Goal: Transaction & Acquisition: Purchase product/service

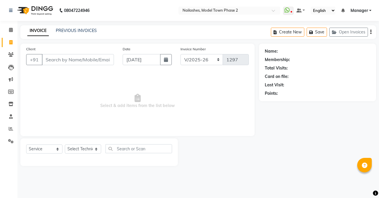
select select "3840"
select select "service"
click at [77, 28] on link "PREVIOUS INVOICES" at bounding box center [76, 30] width 41 height 5
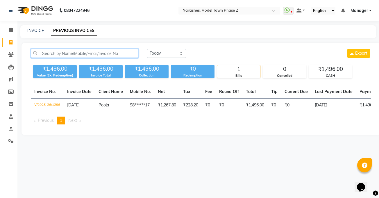
click at [80, 56] on input "text" at bounding box center [84, 53] width 107 height 9
drag, startPoint x: 80, startPoint y: 56, endPoint x: 115, endPoint y: 31, distance: 43.0
click at [82, 55] on input "text" at bounding box center [84, 53] width 107 height 9
drag, startPoint x: 128, startPoint y: 46, endPoint x: 133, endPoint y: 48, distance: 5.6
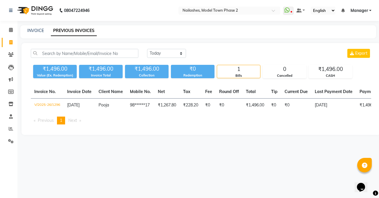
click at [133, 48] on div "[DATE] [DATE] Custom Range Export ₹1,496.00 Value (Ex. Redemption) ₹1,496.00 In…" at bounding box center [200, 89] width 359 height 92
click at [37, 29] on link "INVOICE" at bounding box center [35, 30] width 17 height 5
select select "service"
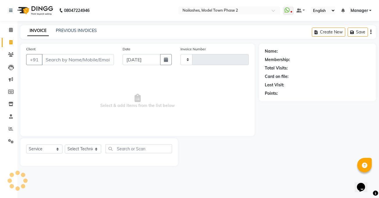
type input "1297"
select select "3840"
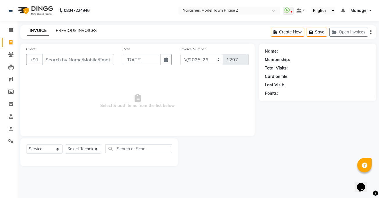
click at [72, 30] on link "PREVIOUS INVOICES" at bounding box center [76, 30] width 41 height 5
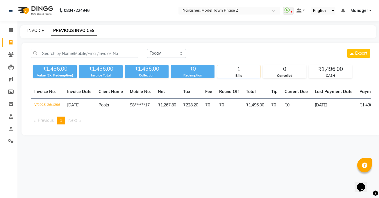
click at [35, 32] on link "INVOICE" at bounding box center [35, 30] width 17 height 5
select select "service"
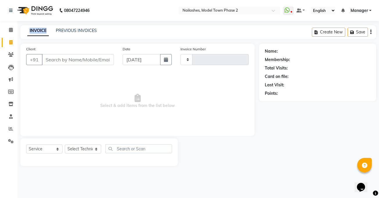
type input "1297"
select select "3840"
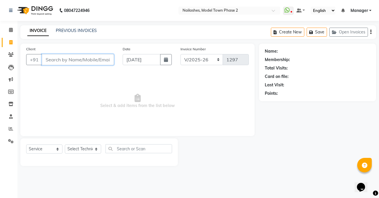
click at [55, 61] on input "Client" at bounding box center [78, 59] width 72 height 11
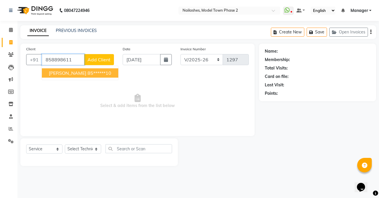
click at [63, 73] on button "[PERSON_NAME] 85******10" at bounding box center [80, 72] width 76 height 9
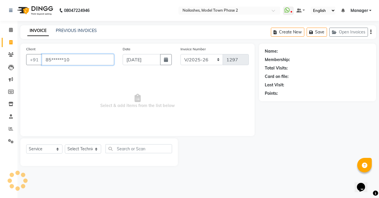
type input "85******10"
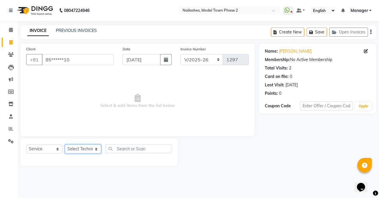
click at [86, 147] on select "Select Technician [PERSON_NAME] Manager [PERSON_NAME] [PERSON_NAME] Sumit [PERS…" at bounding box center [83, 148] width 36 height 9
select select "86355"
click at [65, 144] on select "Select Technician [PERSON_NAME] Manager [PERSON_NAME] [PERSON_NAME] Sumit [PERS…" at bounding box center [83, 148] width 36 height 9
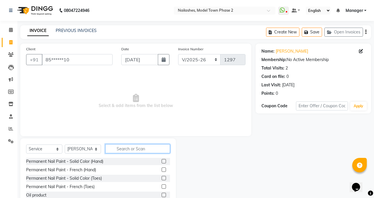
click at [117, 146] on input "text" at bounding box center [137, 148] width 65 height 9
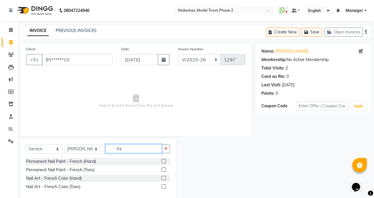
type input "fre"
click at [166, 161] on div at bounding box center [166, 161] width 8 height 7
click at [165, 160] on label at bounding box center [164, 161] width 4 height 4
click at [165, 160] on input "checkbox" at bounding box center [164, 161] width 4 height 4
click at [165, 160] on label at bounding box center [164, 161] width 4 height 4
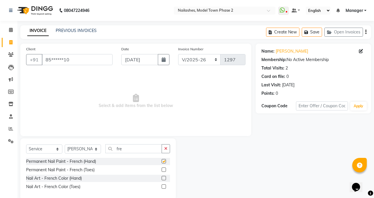
click at [165, 160] on input "checkbox" at bounding box center [164, 161] width 4 height 4
checkbox input "false"
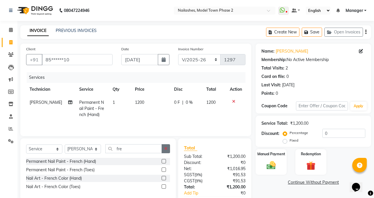
click at [168, 150] on button "button" at bounding box center [166, 148] width 8 height 9
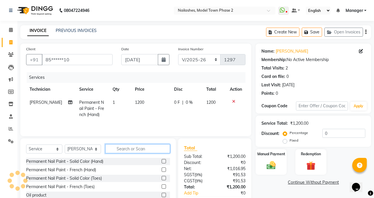
click at [110, 148] on input "text" at bounding box center [137, 148] width 65 height 9
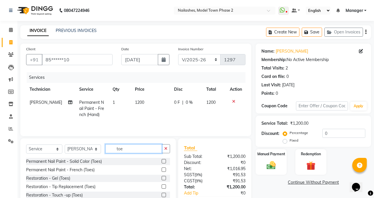
type input "toe"
click at [162, 162] on label at bounding box center [164, 161] width 4 height 4
click at [162, 162] on input "checkbox" at bounding box center [164, 161] width 4 height 4
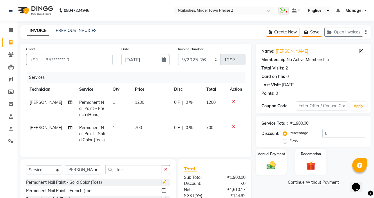
checkbox input "false"
click at [146, 135] on td "700" at bounding box center [151, 133] width 39 height 25
select select "86355"
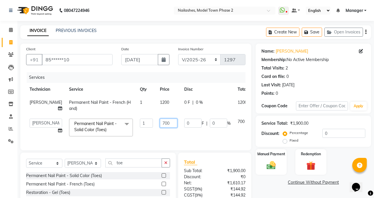
click at [160, 124] on input "700" at bounding box center [168, 122] width 17 height 9
type input "7"
type input "1000"
click at [161, 99] on td "1200" at bounding box center [169, 105] width 24 height 19
select select "86355"
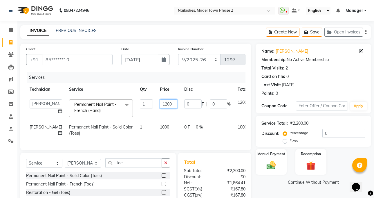
click at [164, 103] on input "1200" at bounding box center [168, 103] width 17 height 9
click at [164, 103] on input "12000000000000000000000000000000000000" at bounding box center [168, 103] width 17 height 9
click at [164, 103] on input "120000000000000000000000000000000000" at bounding box center [168, 103] width 17 height 9
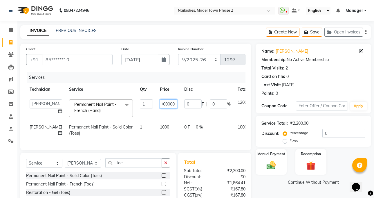
click at [164, 103] on input "120000000000000000000000000000000000" at bounding box center [168, 103] width 17 height 9
click at [163, 104] on input "120000000000000000000" at bounding box center [168, 103] width 17 height 9
click at [163, 104] on input "1200000000000000000" at bounding box center [168, 103] width 17 height 9
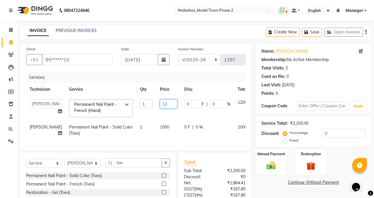
type input "1"
click at [163, 104] on input "number" at bounding box center [168, 103] width 17 height 9
type input "1000"
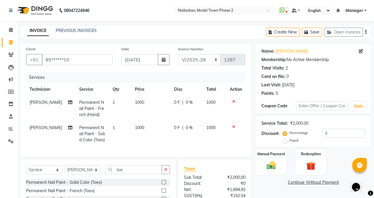
click at [189, 136] on td "0 F | 0 %" at bounding box center [187, 133] width 32 height 25
select select "86355"
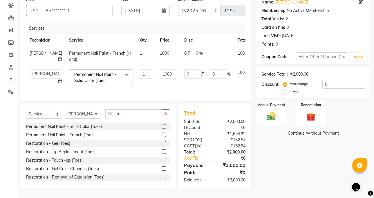
scroll to position [53, 0]
click at [271, 111] on img at bounding box center [271, 116] width 15 height 11
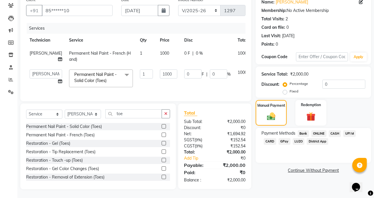
click at [333, 130] on span "CASH" at bounding box center [335, 133] width 12 height 7
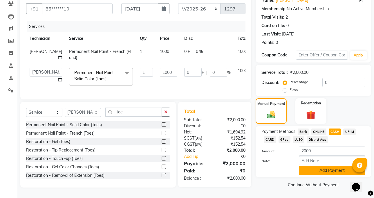
click at [337, 169] on button "Add Payment" at bounding box center [332, 170] width 66 height 9
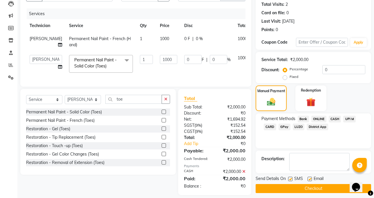
scroll to position [74, 0]
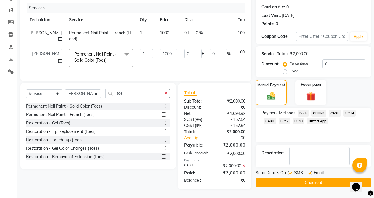
click at [321, 178] on button "Checkout" at bounding box center [314, 182] width 116 height 9
click at [321, 178] on div "Checkout" at bounding box center [314, 182] width 116 height 9
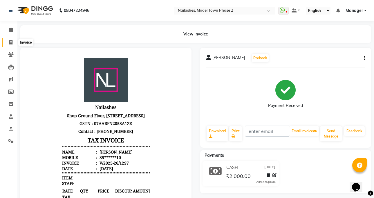
click at [6, 41] on span at bounding box center [11, 42] width 10 height 7
select select "service"
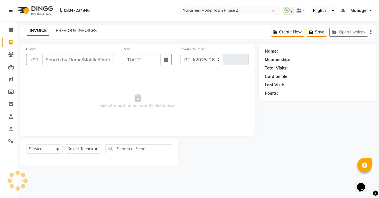
select select "3840"
type input "1298"
click at [77, 30] on link "PREVIOUS INVOICES" at bounding box center [76, 30] width 41 height 5
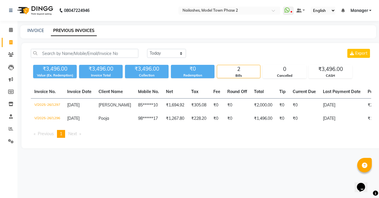
click at [89, 48] on div "[DATE] [DATE] Custom Range Export ₹3,496.00 Value (Ex. Redemption) ₹3,496.00 In…" at bounding box center [200, 95] width 359 height 105
click at [79, 53] on input "text" at bounding box center [84, 53] width 107 height 9
click at [36, 32] on link "INVOICE" at bounding box center [35, 30] width 17 height 5
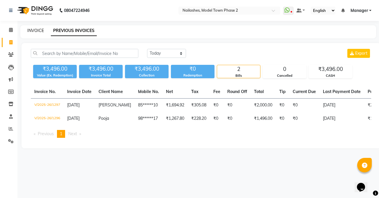
select select "service"
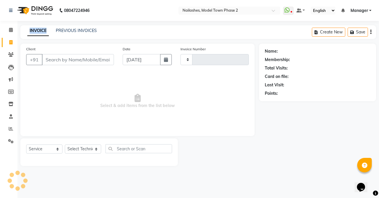
type input "1298"
select select "3840"
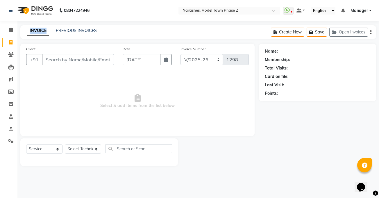
click at [21, 33] on div "INVOICE PREVIOUS INVOICES" at bounding box center [58, 31] width 76 height 6
click at [64, 27] on div "INVOICE PREVIOUS INVOICES Create New Save Open Invoices" at bounding box center [197, 32] width 355 height 14
drag, startPoint x: 64, startPoint y: 27, endPoint x: 66, endPoint y: 30, distance: 4.4
click at [66, 30] on div "INVOICE PREVIOUS INVOICES Create New Save Open Invoices" at bounding box center [197, 32] width 355 height 14
click at [66, 30] on link "PREVIOUS INVOICES" at bounding box center [76, 30] width 41 height 5
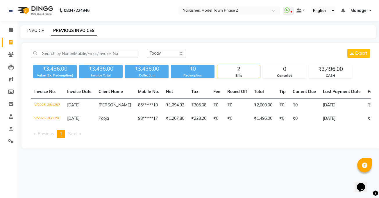
click at [38, 30] on link "INVOICE" at bounding box center [35, 30] width 17 height 5
select select "service"
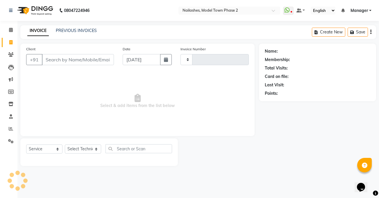
type input "1298"
select select "3840"
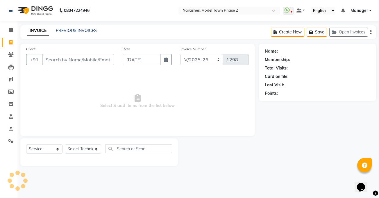
click at [38, 30] on link "INVOICE" at bounding box center [37, 31] width 21 height 10
click at [51, 66] on div "Client +91" at bounding box center [70, 58] width 96 height 24
click at [50, 60] on input "Client" at bounding box center [78, 59] width 72 height 11
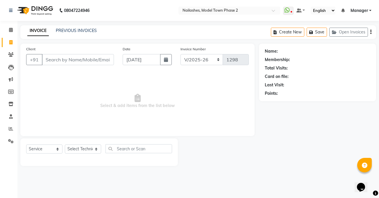
drag, startPoint x: 34, startPoint y: 48, endPoint x: 33, endPoint y: 42, distance: 7.1
click at [34, 45] on div "Client +91 Date [DATE] Invoice Number BTH/2025-26 RED/2025-26 V/2025 V/[PHONE_N…" at bounding box center [137, 90] width 234 height 92
click at [67, 30] on link "PREVIOUS INVOICES" at bounding box center [76, 30] width 41 height 5
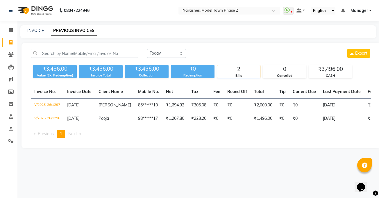
click at [68, 30] on link "PREVIOUS INVOICES" at bounding box center [74, 31] width 46 height 10
click at [33, 29] on link "INVOICE" at bounding box center [35, 30] width 17 height 5
select select "service"
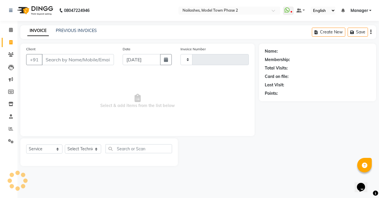
type input "1298"
select select "3840"
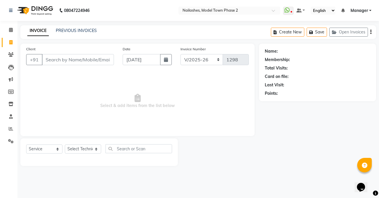
click at [33, 29] on link "INVOICE" at bounding box center [37, 31] width 21 height 10
click at [36, 32] on link "INVOICE" at bounding box center [37, 31] width 21 height 10
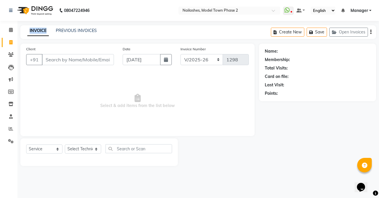
click at [36, 32] on link "INVOICE" at bounding box center [37, 31] width 21 height 10
click at [41, 28] on link "INVOICE" at bounding box center [37, 31] width 21 height 10
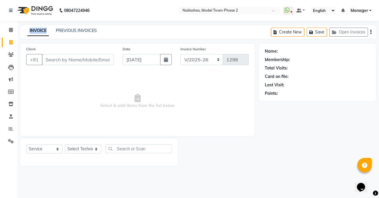
click at [41, 28] on link "INVOICE" at bounding box center [37, 31] width 21 height 10
click at [51, 49] on div "Client +91" at bounding box center [70, 58] width 96 height 24
click at [49, 46] on div "Client +91" at bounding box center [70, 58] width 96 height 24
drag, startPoint x: 26, startPoint y: 26, endPoint x: 32, endPoint y: 28, distance: 5.6
click at [31, 28] on div "INVOICE PREVIOUS INVOICES Create New Save Open Invoices" at bounding box center [197, 32] width 355 height 14
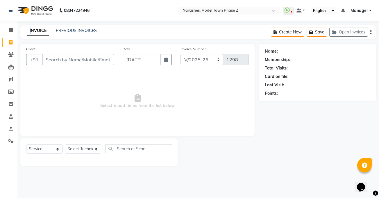
click at [32, 28] on link "INVOICE" at bounding box center [37, 31] width 21 height 10
click at [41, 33] on link "INVOICE" at bounding box center [37, 31] width 21 height 10
drag, startPoint x: 39, startPoint y: 32, endPoint x: 36, endPoint y: 25, distance: 7.9
click at [36, 25] on div "08047224946 Select Location × Nailashes, Model Town Phase 2 WhatsApp Status ✕ S…" at bounding box center [189, 99] width 379 height 198
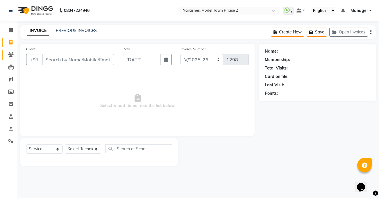
click at [13, 59] on link "Clients" at bounding box center [9, 55] width 14 height 10
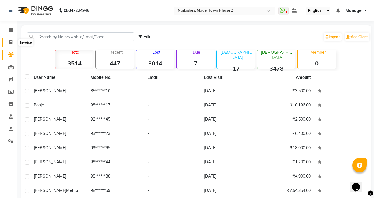
click at [9, 41] on icon at bounding box center [10, 42] width 3 height 4
select select "service"
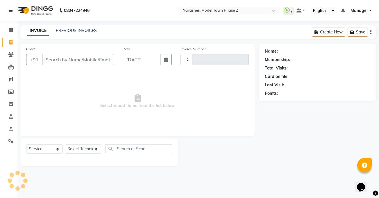
type input "1298"
select select "3840"
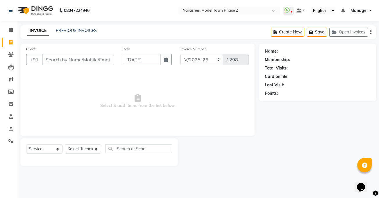
click at [61, 62] on input "Client" at bounding box center [78, 59] width 72 height 11
click at [87, 147] on select "Select Technician [PERSON_NAME] Manager [PERSON_NAME] [PERSON_NAME] Sumit [PERS…" at bounding box center [83, 148] width 36 height 9
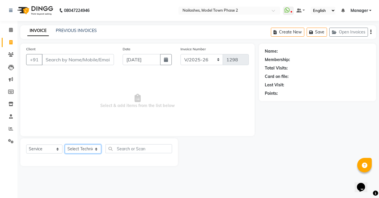
click at [87, 147] on select "Select Technician [PERSON_NAME] Manager [PERSON_NAME] [PERSON_NAME] Sumit [PERS…" at bounding box center [83, 148] width 36 height 9
click at [86, 147] on select "Select Technician [PERSON_NAME] Manager [PERSON_NAME] [PERSON_NAME] Sumit [PERS…" at bounding box center [83, 148] width 36 height 9
select select "65819"
click at [65, 144] on select "Select Technician [PERSON_NAME] Manager [PERSON_NAME] [PERSON_NAME] Sumit [PERS…" at bounding box center [83, 148] width 36 height 9
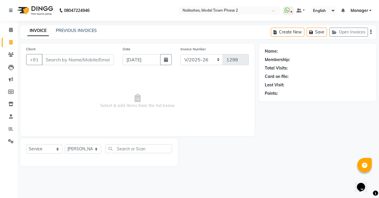
click at [78, 123] on span "Select & add items from the list below" at bounding box center [137, 101] width 222 height 58
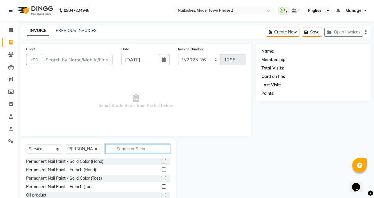
click at [120, 146] on input "text" at bounding box center [137, 148] width 65 height 9
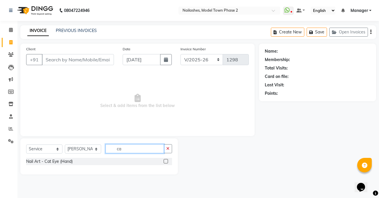
type input "ca"
click at [48, 149] on select "Select Service Product Membership Package Voucher Prepaid Gift Card" at bounding box center [44, 148] width 36 height 9
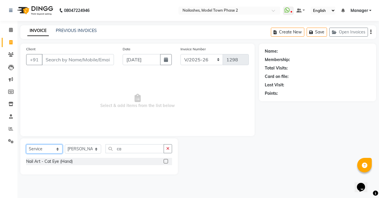
click at [48, 149] on select "Select Service Product Membership Package Voucher Prepaid Gift Card" at bounding box center [44, 148] width 36 height 9
select select "P"
click at [26, 144] on select "Select Service Product Membership Package Voucher Prepaid Gift Card" at bounding box center [44, 148] width 36 height 9
drag, startPoint x: 45, startPoint y: 144, endPoint x: 50, endPoint y: 134, distance: 11.8
click at [50, 134] on div "Client +91 Date [DATE] Invoice Number BTH/2025-26 RED/2025-26 V/2025 V/[PHONE_N…" at bounding box center [137, 90] width 234 height 92
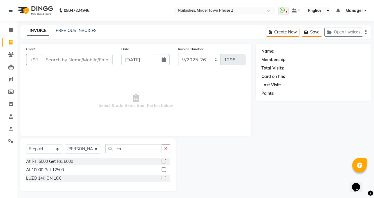
click at [50, 134] on div "Client +91 Date [DATE] Invoice Number BTH/2025-26 RED/2025-26 V/2025 V/[PHONE_N…" at bounding box center [135, 90] width 231 height 92
click at [161, 147] on input "ca" at bounding box center [133, 148] width 57 height 9
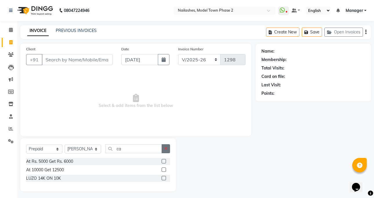
click at [164, 147] on button "button" at bounding box center [166, 148] width 8 height 9
click at [162, 147] on input "text" at bounding box center [133, 148] width 57 height 9
click at [145, 152] on input "text" at bounding box center [137, 148] width 65 height 9
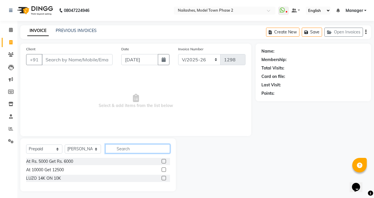
click at [145, 152] on input "text" at bounding box center [137, 148] width 65 height 9
click at [165, 161] on label at bounding box center [164, 161] width 4 height 4
click at [165, 161] on input "checkbox" at bounding box center [164, 161] width 4 height 4
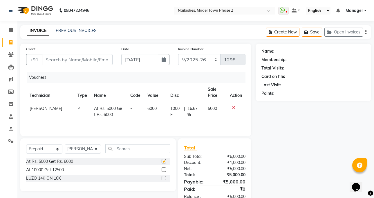
checkbox input "false"
click at [31, 111] on span "[PERSON_NAME]" at bounding box center [46, 108] width 33 height 5
select select "65819"
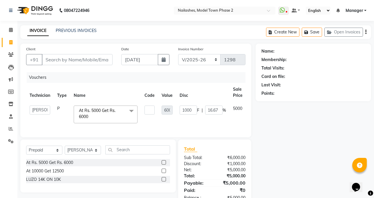
click at [36, 118] on td "[PERSON_NAME] Manager [PERSON_NAME] [PERSON_NAME] Sumit [PERSON_NAME]" at bounding box center [40, 114] width 28 height 25
click at [59, 59] on input "Client" at bounding box center [77, 59] width 71 height 11
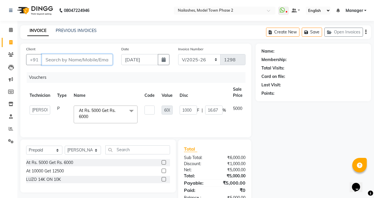
click at [59, 59] on input "Client" at bounding box center [77, 59] width 71 height 11
type input "9999728797"
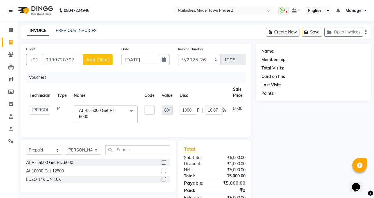
click at [86, 60] on button "Add Client" at bounding box center [98, 59] width 30 height 11
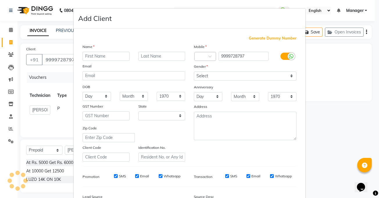
select select "21"
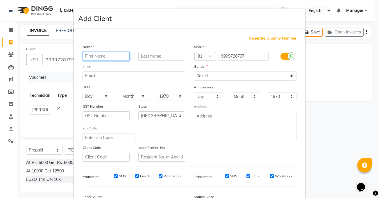
click at [87, 57] on input "text" at bounding box center [105, 56] width 47 height 9
type input "palavi"
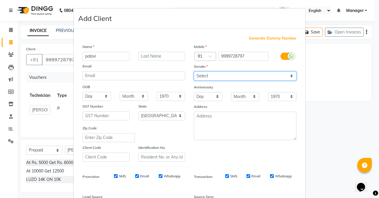
click at [245, 72] on select "Select [DEMOGRAPHIC_DATA] [DEMOGRAPHIC_DATA] Other Prefer Not To Say" at bounding box center [245, 75] width 103 height 9
select select "[DEMOGRAPHIC_DATA]"
click at [194, 71] on select "Select [DEMOGRAPHIC_DATA] [DEMOGRAPHIC_DATA] Other Prefer Not To Say" at bounding box center [245, 75] width 103 height 9
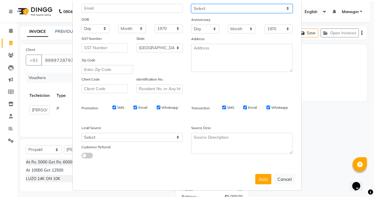
scroll to position [70, 0]
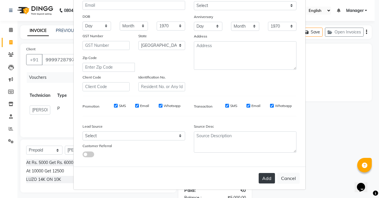
click at [268, 175] on button "Add" at bounding box center [266, 178] width 16 height 10
click at [268, 175] on div "Add Cancel" at bounding box center [189, 177] width 232 height 23
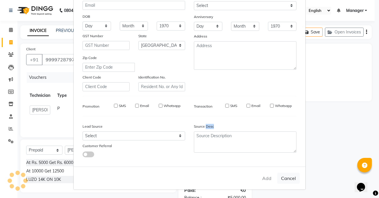
type input "99******97"
select select
select select "null"
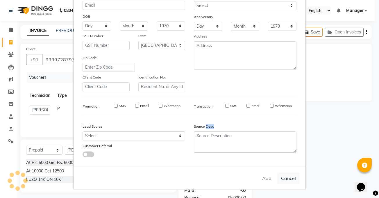
select select
checkbox input "false"
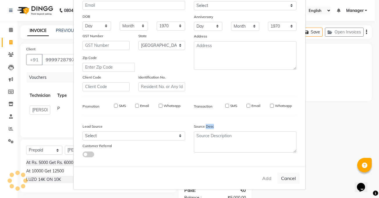
checkbox input "false"
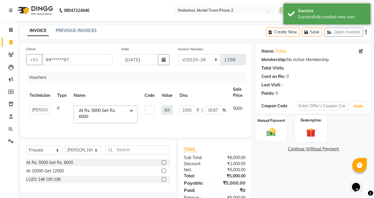
click at [304, 134] on img at bounding box center [310, 133] width 15 height 12
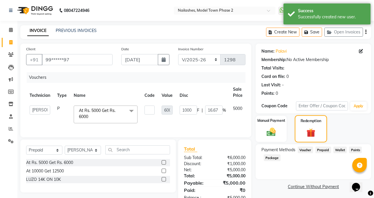
click at [304, 134] on img at bounding box center [311, 132] width 14 height 11
click at [268, 134] on img at bounding box center [271, 132] width 15 height 11
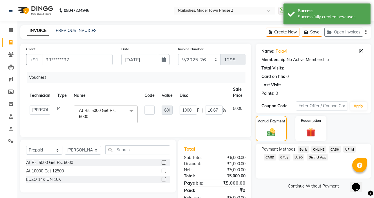
click at [338, 148] on span "CASH" at bounding box center [335, 149] width 12 height 7
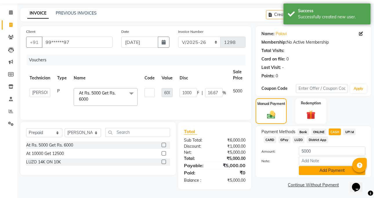
click at [321, 166] on button "Add Payment" at bounding box center [332, 170] width 66 height 9
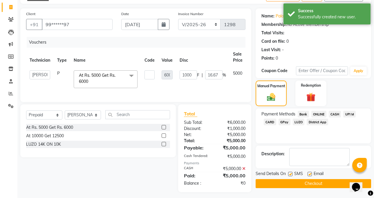
scroll to position [42, 0]
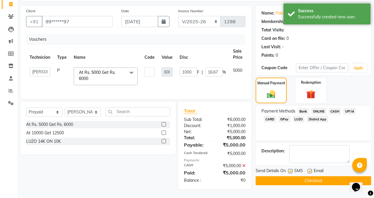
click at [319, 176] on button "Checkout" at bounding box center [314, 180] width 116 height 9
click at [319, 176] on div "Checkout" at bounding box center [314, 180] width 116 height 9
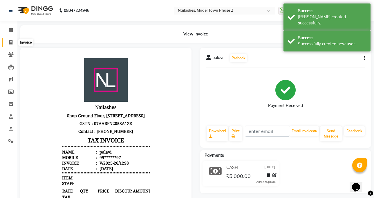
click at [8, 41] on span at bounding box center [11, 42] width 10 height 7
select select "service"
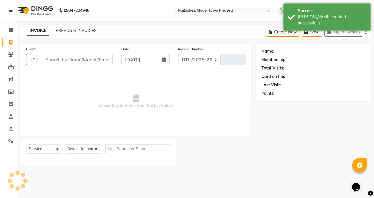
select select "3840"
type input "1299"
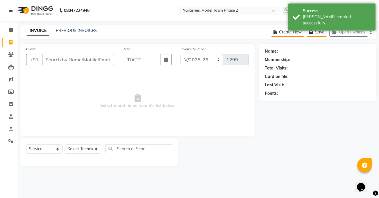
click at [51, 57] on input "Client" at bounding box center [78, 59] width 72 height 11
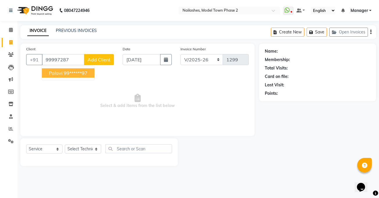
click at [61, 75] on span "palavi" at bounding box center [56, 73] width 14 height 6
type input "99******97"
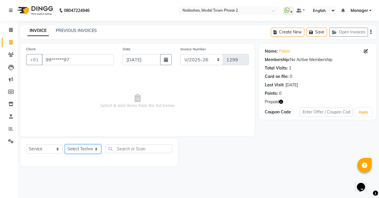
click at [81, 148] on select "Select Technician [PERSON_NAME] Manager [PERSON_NAME] [PERSON_NAME] Sumit [PERS…" at bounding box center [83, 148] width 36 height 9
select select "65819"
click at [65, 144] on select "Select Technician [PERSON_NAME] Manager [PERSON_NAME] [PERSON_NAME] Sumit [PERS…" at bounding box center [83, 148] width 36 height 9
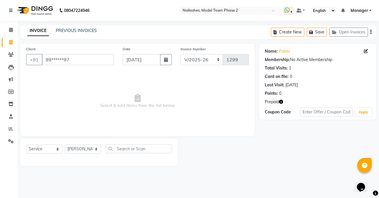
drag, startPoint x: 81, startPoint y: 144, endPoint x: 80, endPoint y: 126, distance: 18.3
click at [80, 126] on span "Select & add items from the list below" at bounding box center [137, 101] width 222 height 58
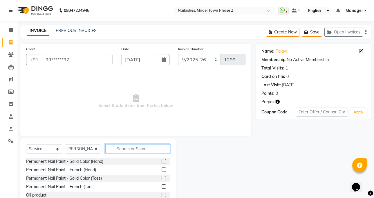
click at [114, 150] on input "text" at bounding box center [137, 148] width 65 height 9
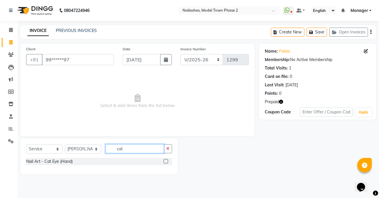
type input "cat"
click at [165, 159] on label at bounding box center [165, 161] width 4 height 4
click at [165, 159] on input "checkbox" at bounding box center [165, 161] width 4 height 4
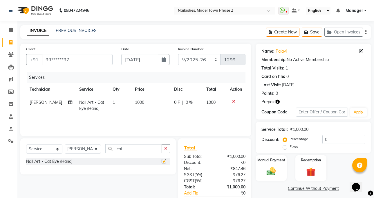
checkbox input "false"
click at [143, 109] on td "1000" at bounding box center [151, 105] width 39 height 19
select select "65819"
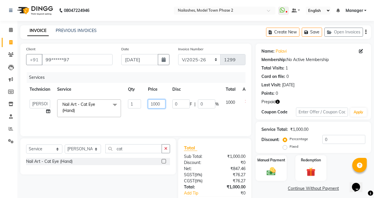
click at [163, 103] on input "1000" at bounding box center [156, 103] width 17 height 9
type input "1900"
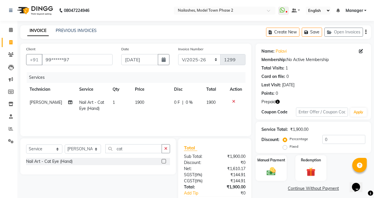
click at [160, 118] on div "Services Technician Service Qty Price Disc Total Action [PERSON_NAME] Nail Art …" at bounding box center [136, 101] width 220 height 58
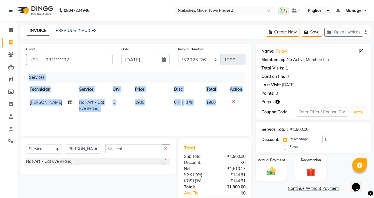
click at [160, 118] on div "Services Technician Service Qty Price Disc Total Action [PERSON_NAME] Nail Art …" at bounding box center [136, 101] width 220 height 58
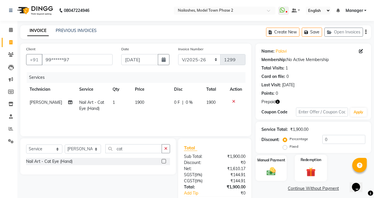
click at [302, 167] on div "Redemption" at bounding box center [311, 167] width 32 height 27
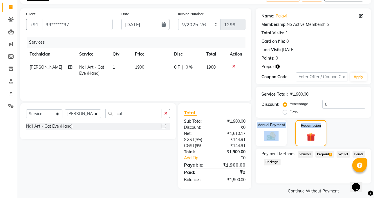
scroll to position [41, 0]
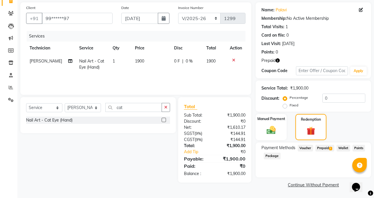
click at [323, 148] on span "Prepaid 1" at bounding box center [325, 148] width 19 height 7
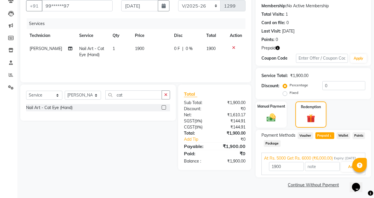
scroll to position [60, 0]
click at [346, 169] on button "Add" at bounding box center [351, 167] width 21 height 10
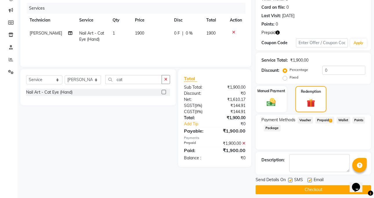
scroll to position [74, 0]
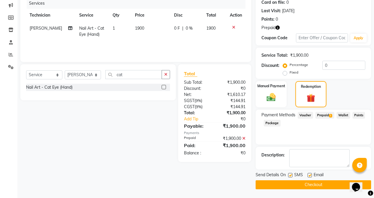
click at [341, 184] on button "Checkout" at bounding box center [314, 184] width 116 height 9
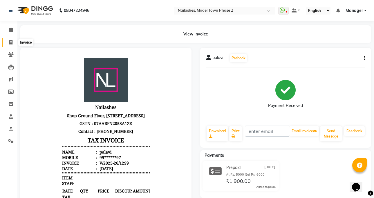
click at [7, 42] on span at bounding box center [11, 42] width 10 height 7
select select "service"
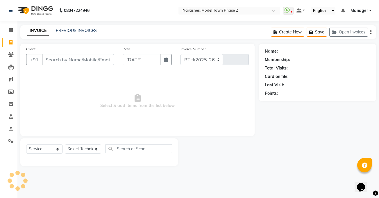
select select "3840"
type input "1300"
click at [58, 58] on input "Client" at bounding box center [78, 59] width 72 height 11
click at [70, 30] on link "PREVIOUS INVOICES" at bounding box center [76, 30] width 41 height 5
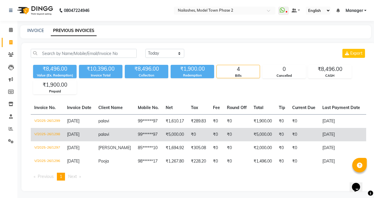
scroll to position [6, 0]
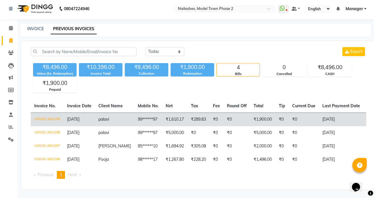
click at [253, 116] on td "₹1,900.00" at bounding box center [262, 119] width 25 height 14
